Goal: Find specific page/section: Find specific page/section

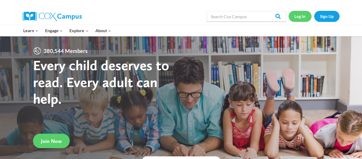
click at [300, 15] on link "Log In" at bounding box center [300, 16] width 23 height 11
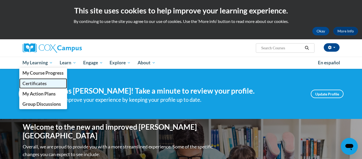
click at [36, 83] on span "Certificates" at bounding box center [34, 84] width 24 height 6
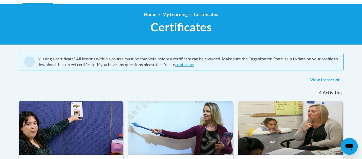
scroll to position [56, 0]
